Goal: Ask a question: Seek information or help from site administrators or community

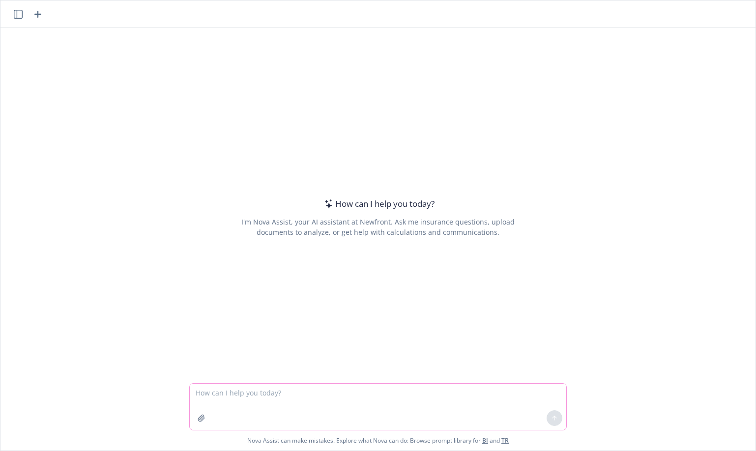
click at [232, 395] on textarea at bounding box center [378, 407] width 376 height 46
paste textarea "w"
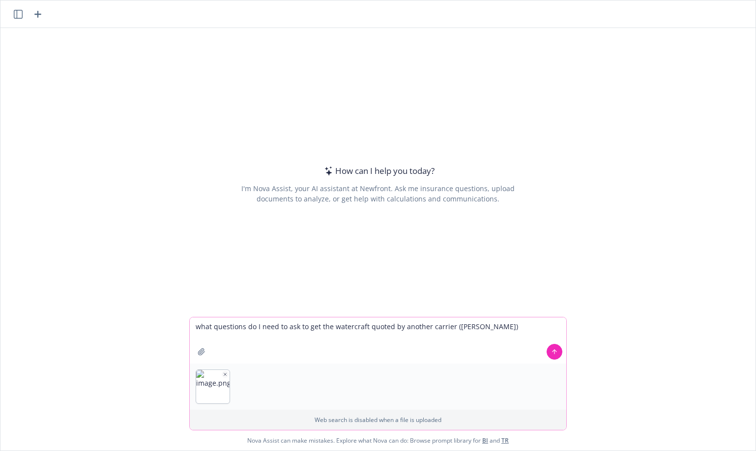
type textarea "what questions do I need to ask to get the watercraft quoted by another carrier…"
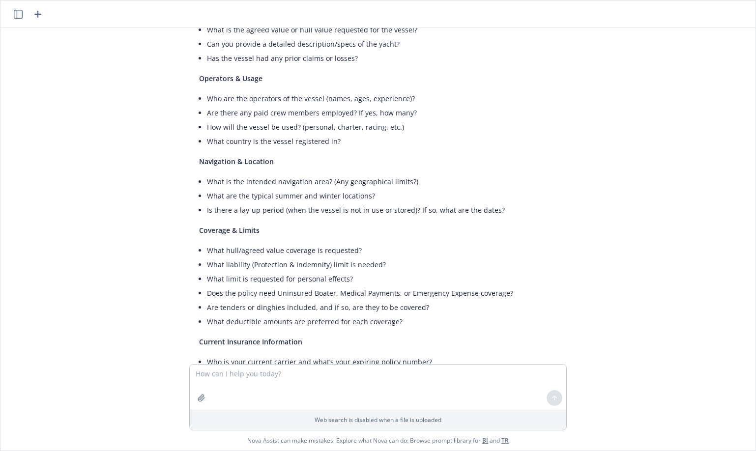
scroll to position [152, 0]
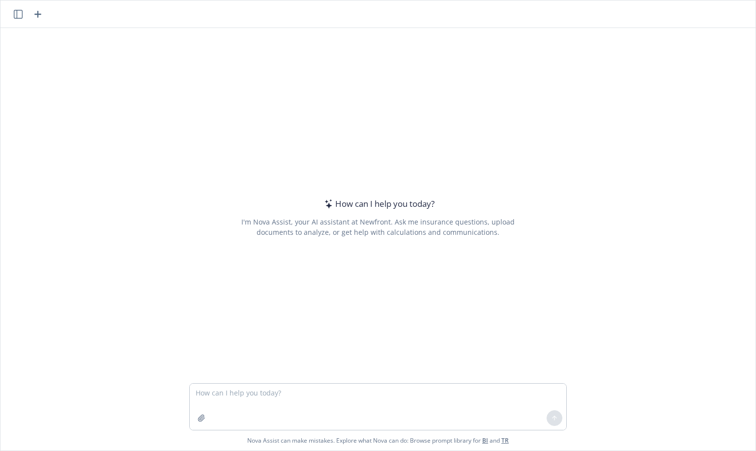
click at [18, 15] on icon "button" at bounding box center [18, 14] width 9 height 9
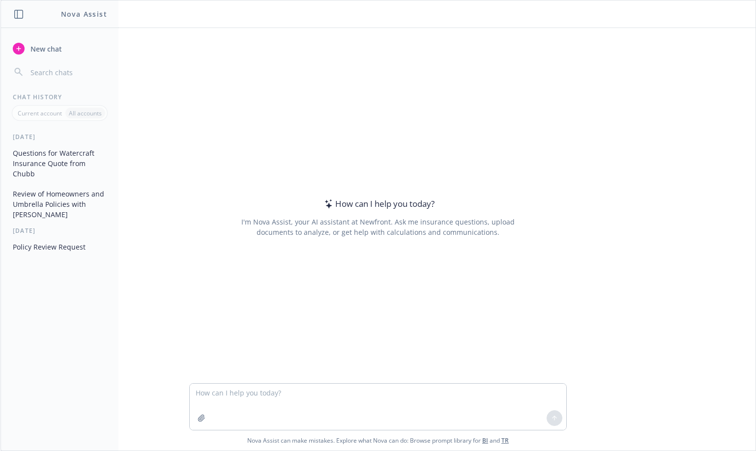
click at [31, 158] on button "Questions for Watercraft Insurance Quote from Chubb" at bounding box center [60, 163] width 102 height 37
